Goal: Task Accomplishment & Management: Manage account settings

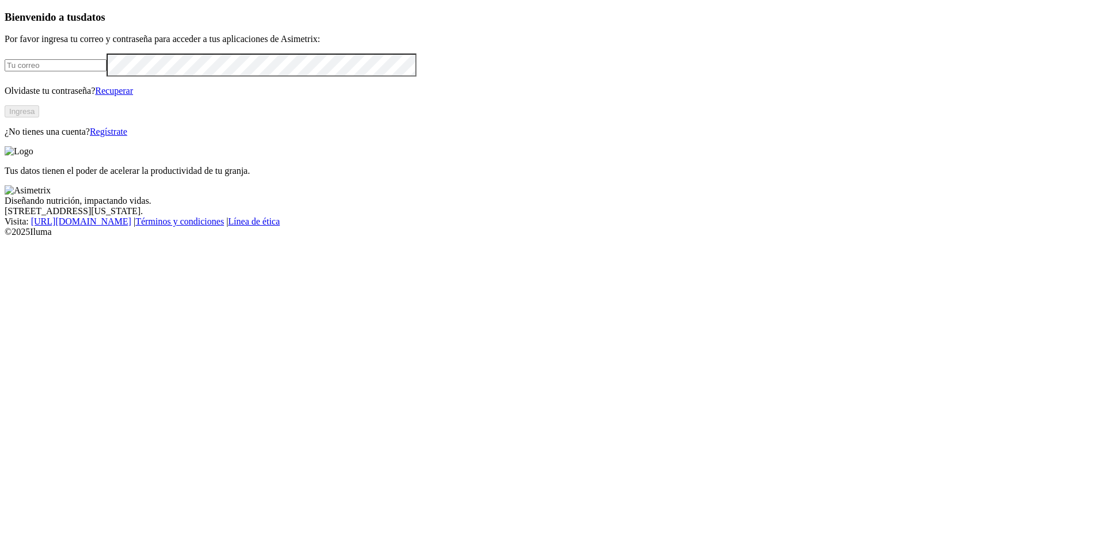
type input "produccion@avipaz.ec"
click at [39, 117] on button "Ingresa" at bounding box center [22, 111] width 35 height 12
